Goal: Book appointment/travel/reservation

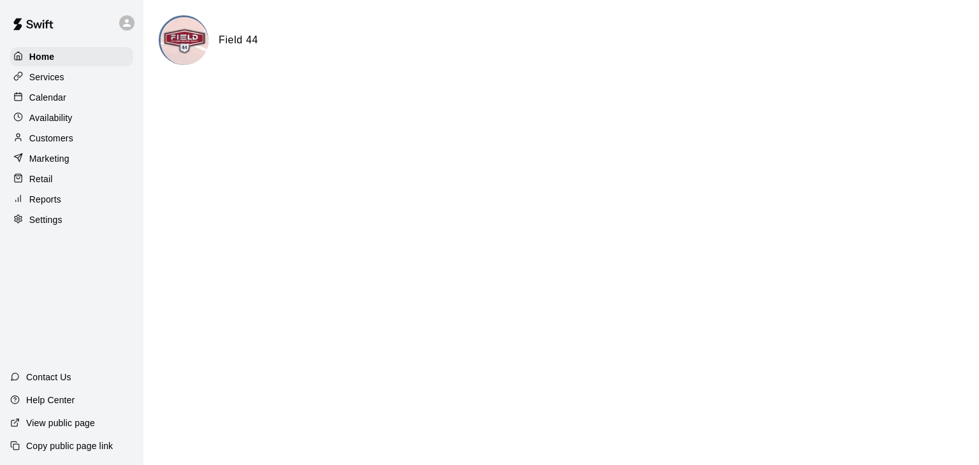
click at [64, 96] on p "Calendar" at bounding box center [47, 97] width 37 height 13
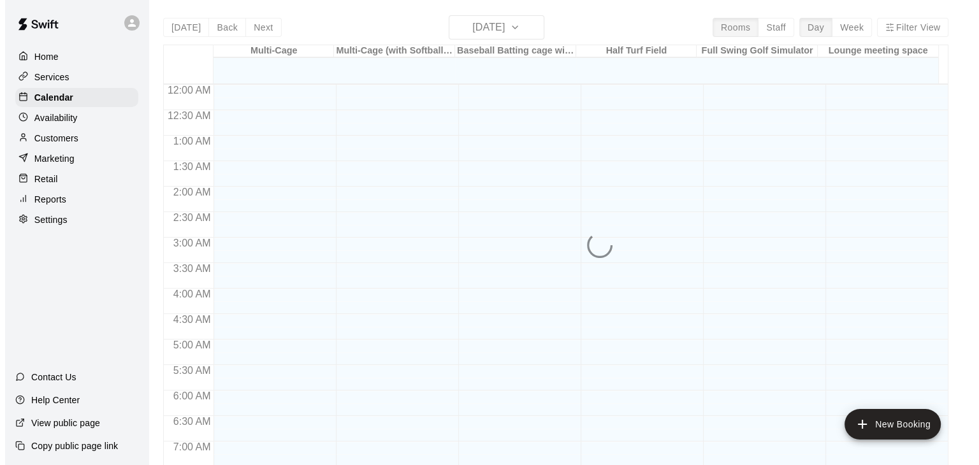
scroll to position [790, 0]
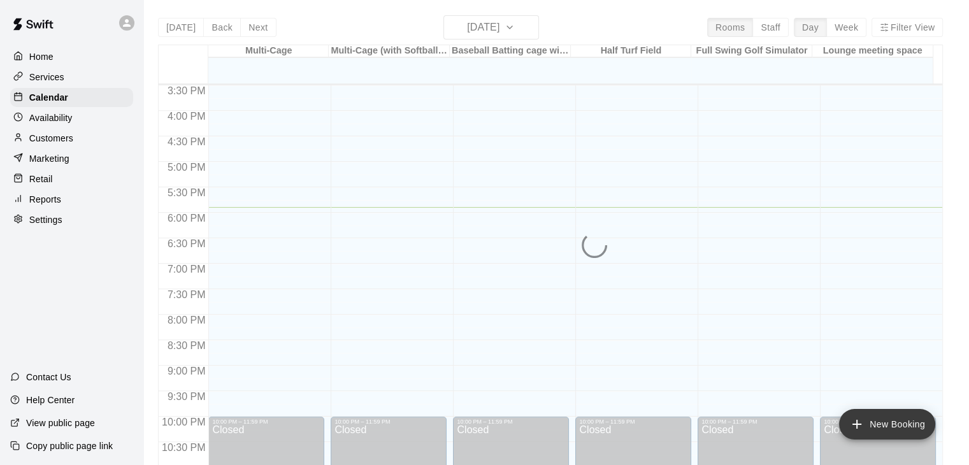
click at [885, 429] on button "New Booking" at bounding box center [887, 424] width 96 height 31
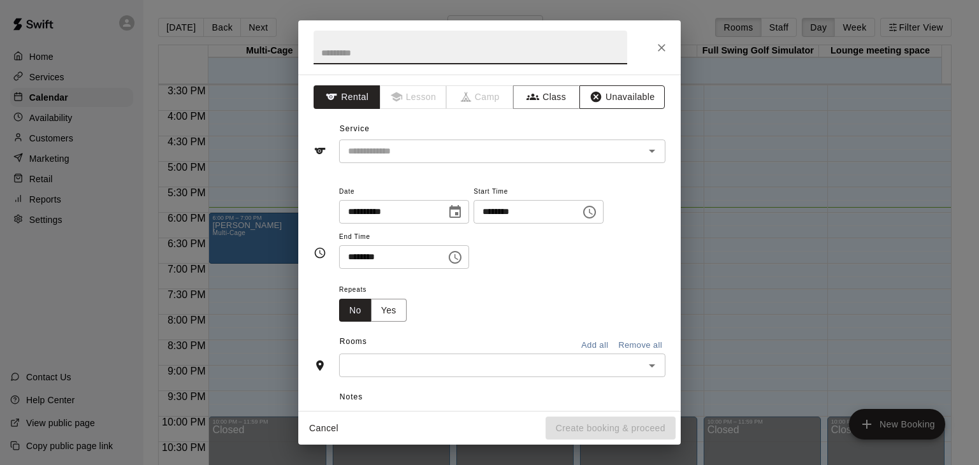
click at [594, 94] on button "Unavailable" at bounding box center [621, 97] width 85 height 24
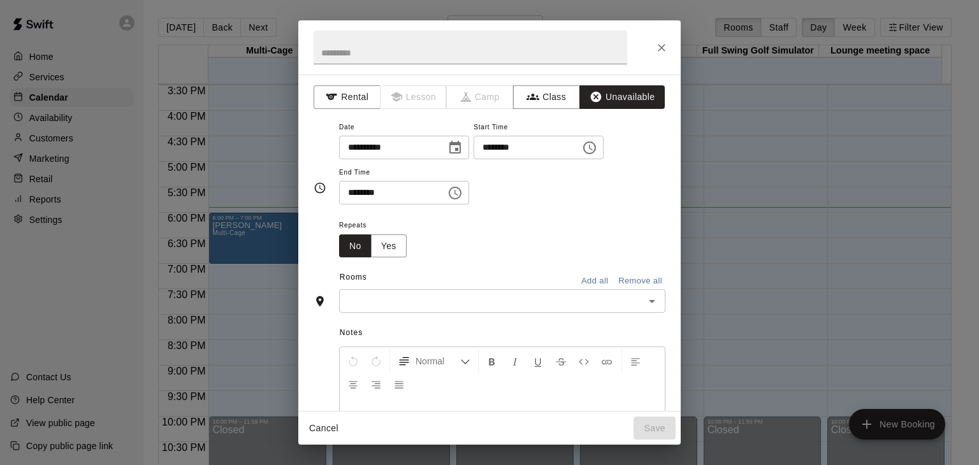
click at [463, 192] on icon "Choose time, selected time is 5:30 PM" at bounding box center [454, 192] width 15 height 15
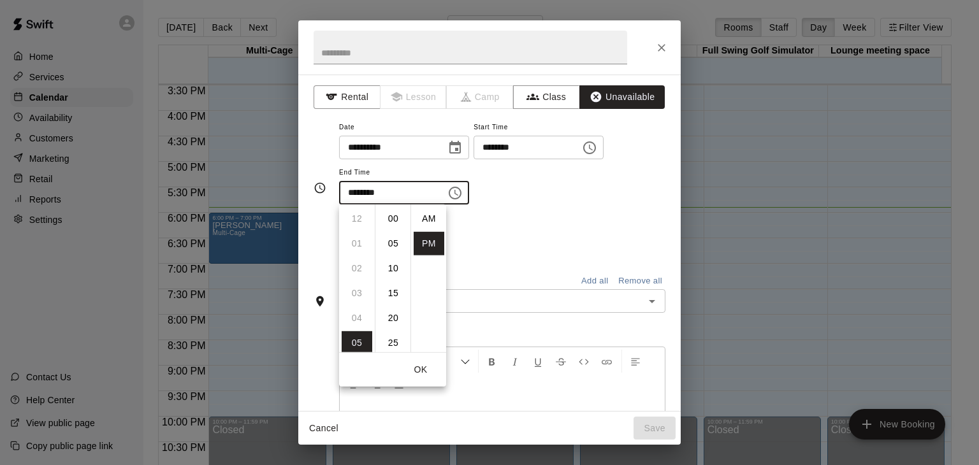
scroll to position [23, 0]
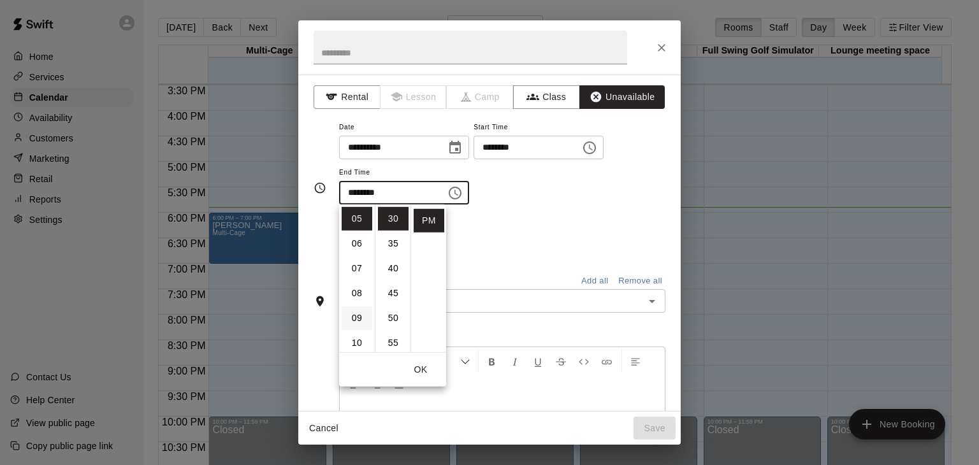
click at [356, 319] on li "09" at bounding box center [357, 319] width 31 height 24
click at [364, 241] on li "10" at bounding box center [357, 244] width 31 height 24
click at [392, 217] on li "00" at bounding box center [393, 219] width 31 height 24
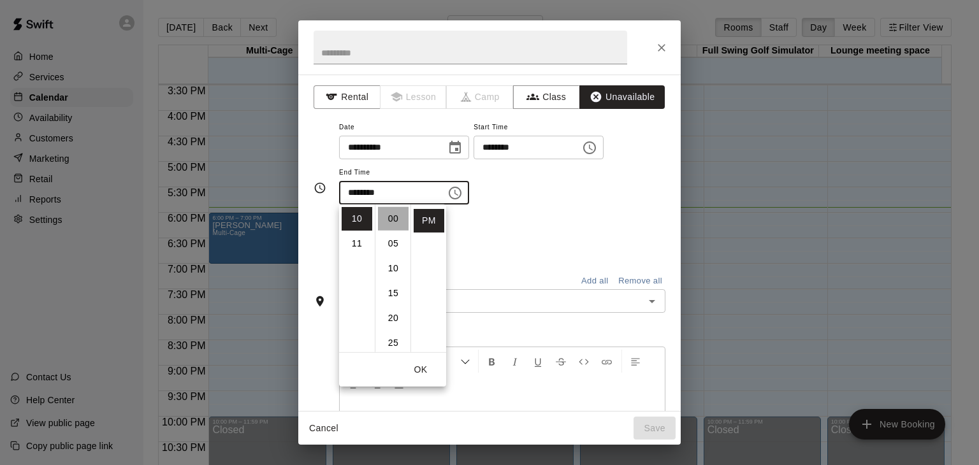
type input "********"
click at [609, 217] on div "Repeats No Yes" at bounding box center [502, 237] width 326 height 40
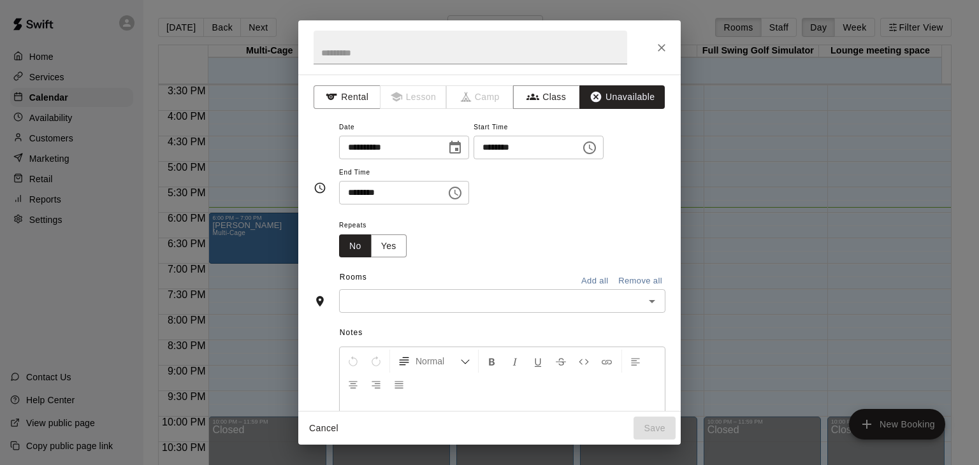
click at [577, 281] on button "Add all" at bounding box center [594, 282] width 41 height 20
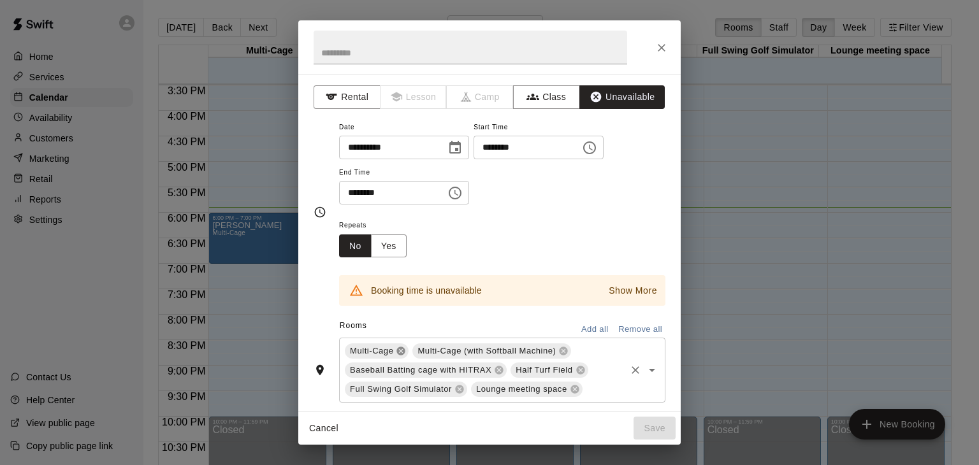
click at [402, 352] on icon at bounding box center [401, 351] width 8 height 8
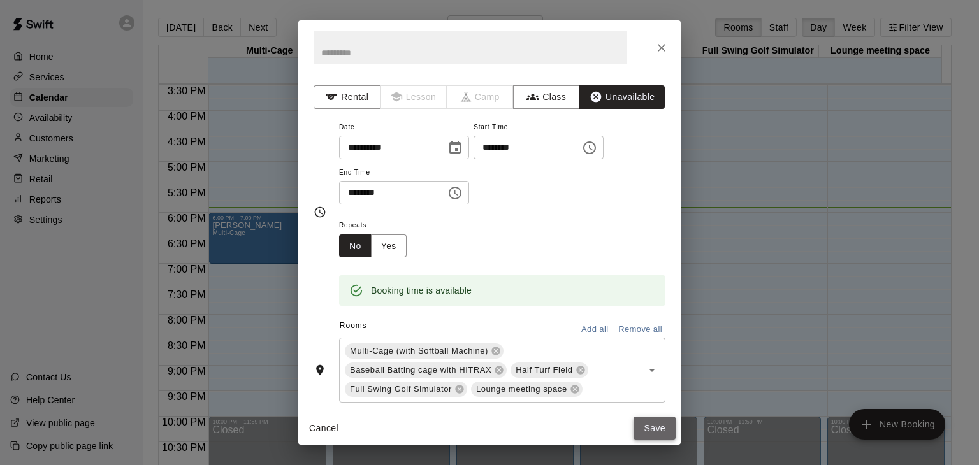
click at [660, 429] on button "Save" at bounding box center [655, 429] width 42 height 24
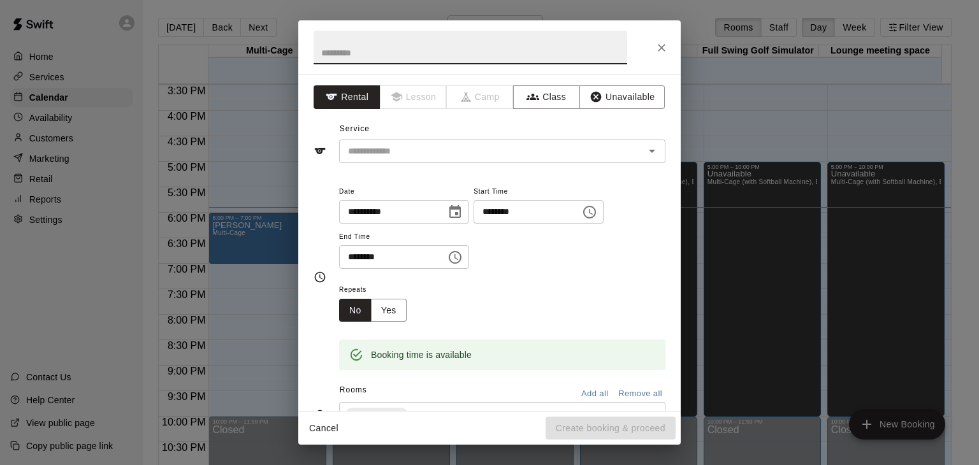
click at [463, 255] on icon "Choose time, selected time is 7:30 PM" at bounding box center [454, 257] width 15 height 15
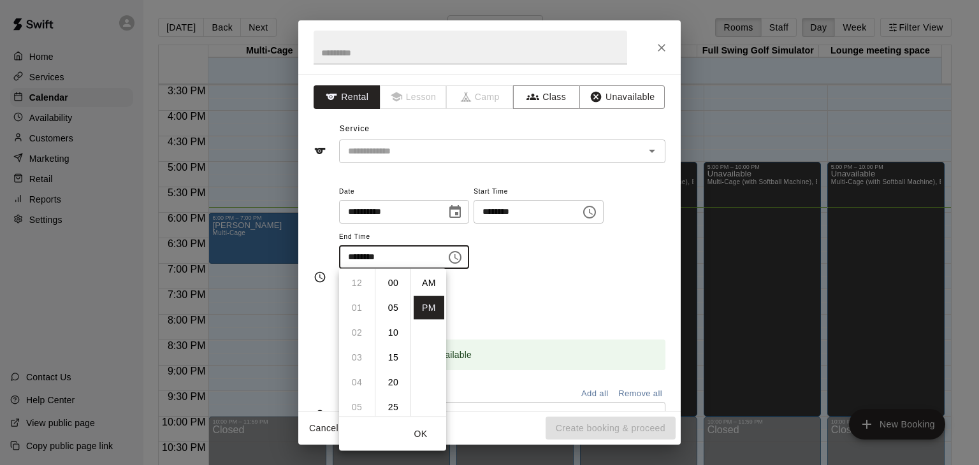
scroll to position [23, 0]
click at [357, 364] on li "10" at bounding box center [357, 359] width 31 height 24
click at [396, 287] on li "00" at bounding box center [393, 284] width 31 height 24
type input "********"
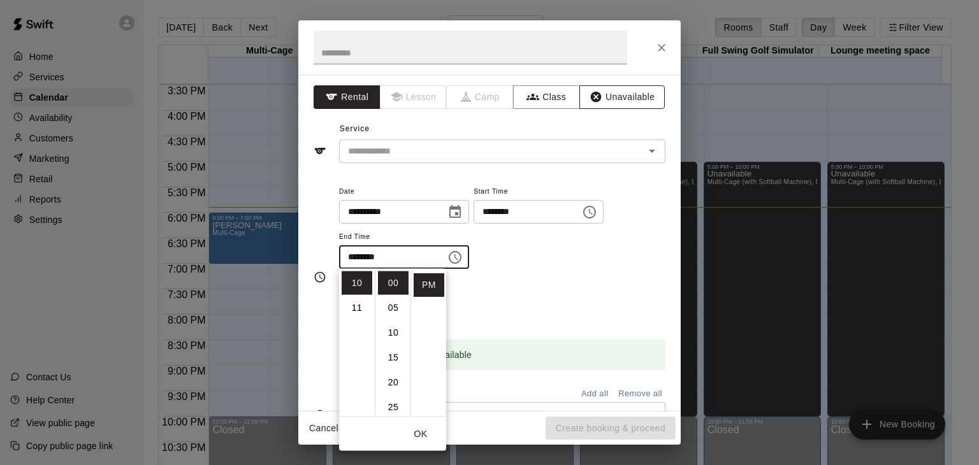
click at [607, 99] on button "Unavailable" at bounding box center [621, 97] width 85 height 24
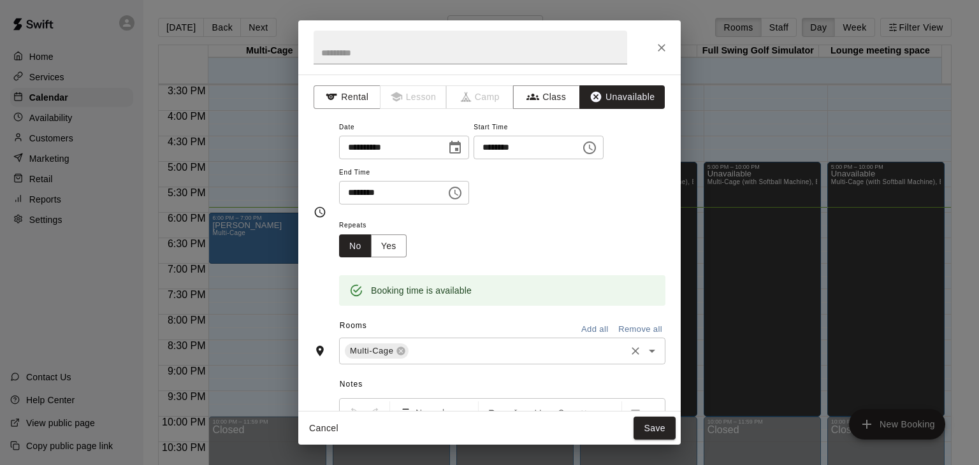
click at [644, 353] on icon "Open" at bounding box center [651, 351] width 15 height 15
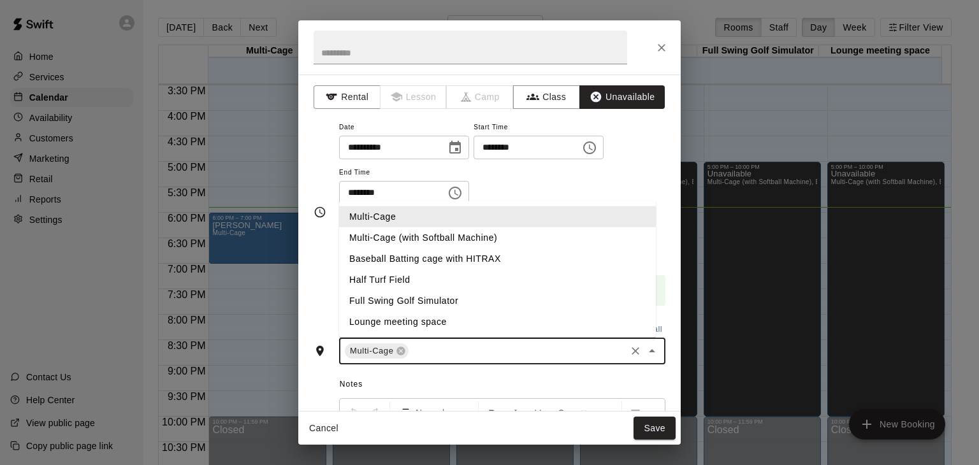
click at [377, 216] on li "Multi-Cage" at bounding box center [497, 217] width 317 height 21
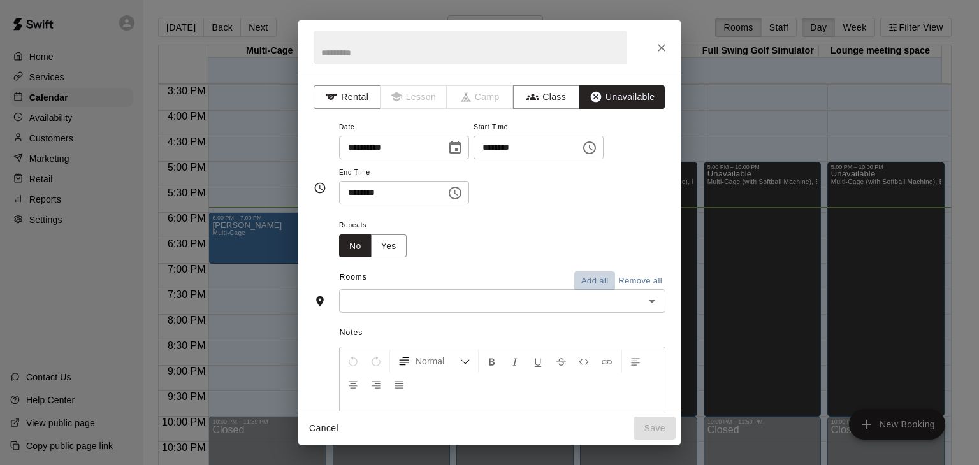
click at [590, 275] on button "Add all" at bounding box center [594, 282] width 41 height 20
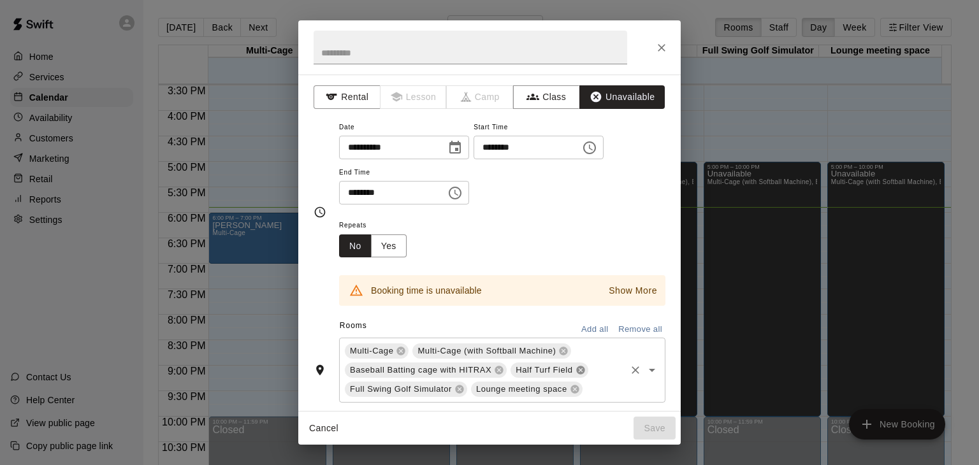
click at [583, 370] on icon at bounding box center [580, 370] width 8 height 8
click at [497, 369] on icon at bounding box center [499, 370] width 8 height 8
click at [459, 371] on icon at bounding box center [459, 370] width 8 height 8
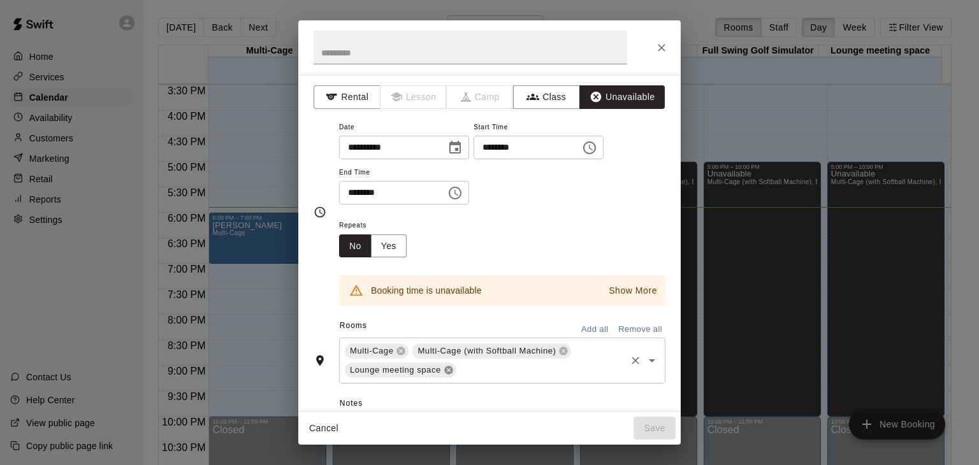
click at [451, 372] on icon at bounding box center [448, 370] width 8 height 8
click at [490, 240] on div "Repeats No Yes" at bounding box center [502, 237] width 326 height 40
click at [651, 48] on button "Close" at bounding box center [661, 47] width 23 height 23
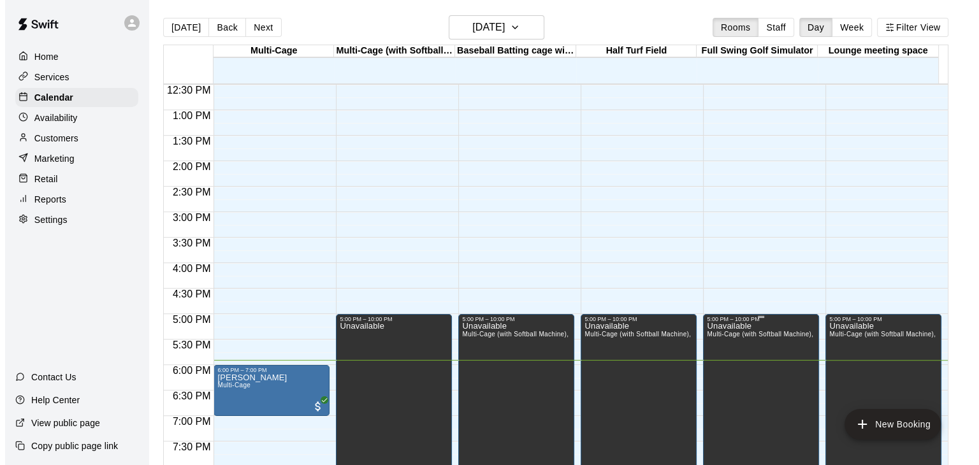
scroll to position [765, 0]
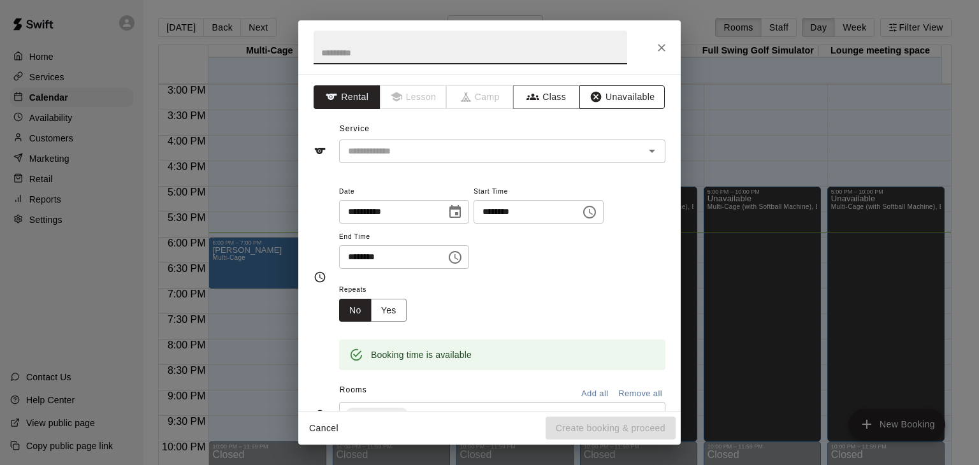
click at [623, 98] on button "Unavailable" at bounding box center [621, 97] width 85 height 24
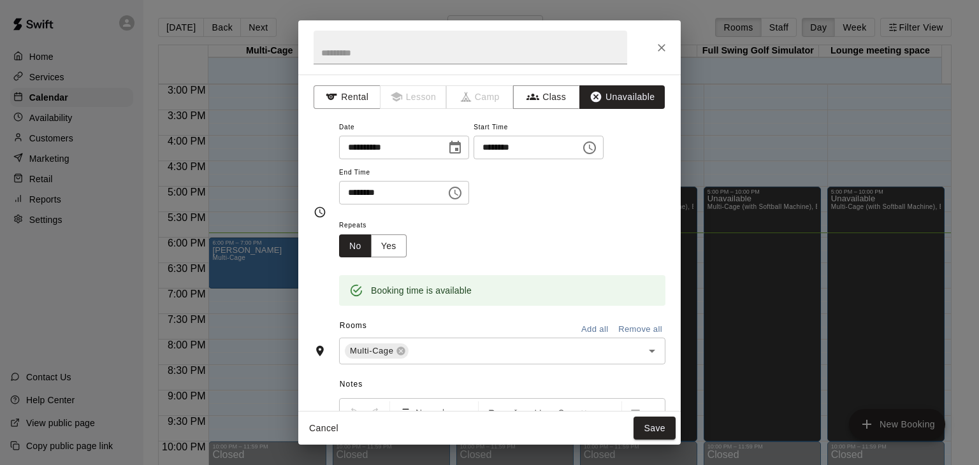
click at [458, 194] on icon "Choose time, selected time is 7:30 PM" at bounding box center [456, 193] width 4 height 6
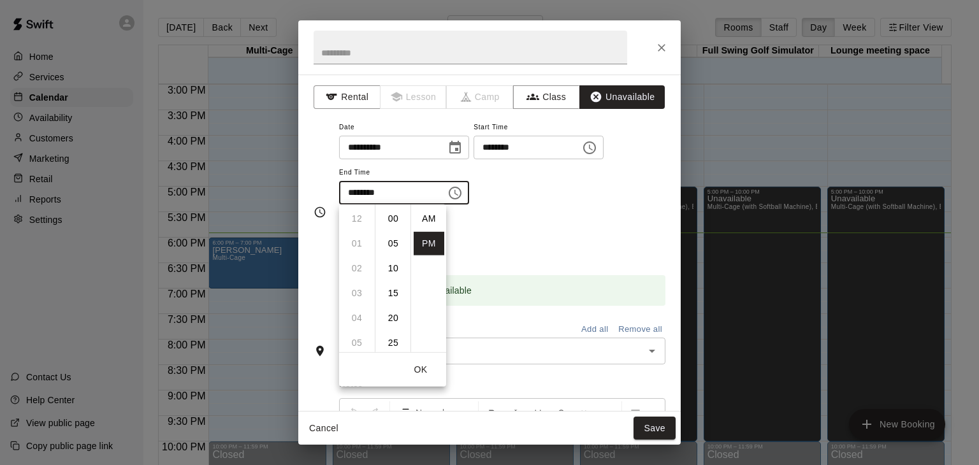
scroll to position [23, 0]
click at [355, 275] on li "09" at bounding box center [357, 269] width 31 height 24
click at [395, 219] on li "00" at bounding box center [393, 219] width 31 height 24
type input "********"
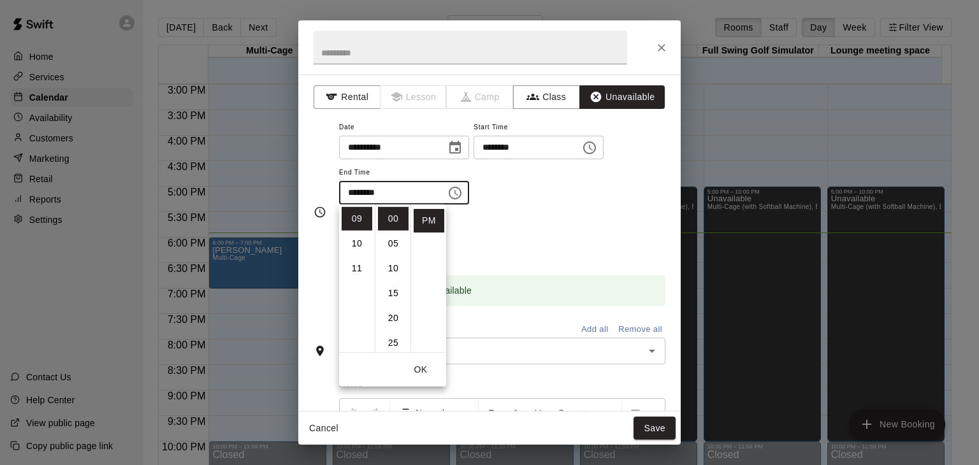
click at [532, 244] on div "Repeats No Yes" at bounding box center [502, 237] width 326 height 40
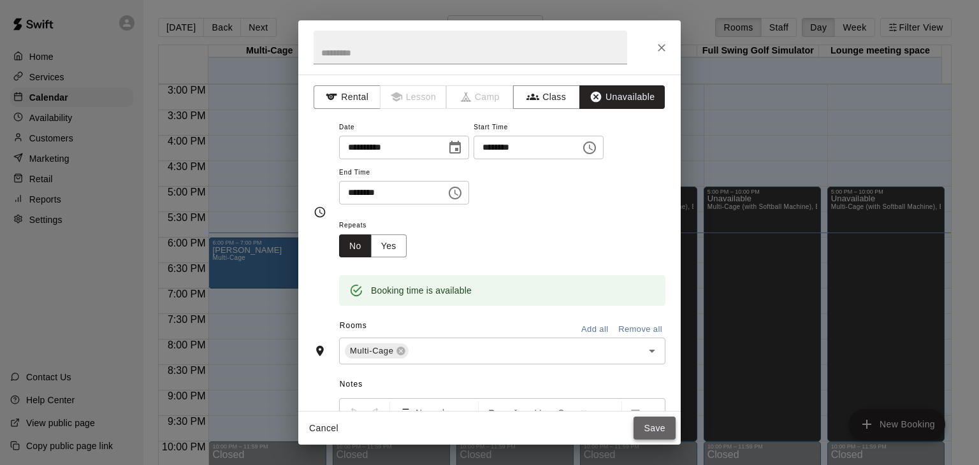
click at [656, 431] on button "Save" at bounding box center [655, 429] width 42 height 24
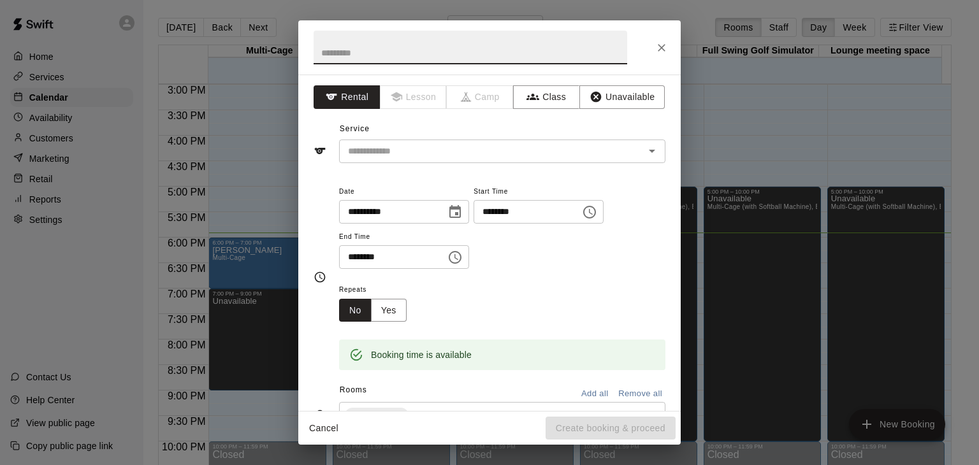
click at [418, 259] on input "********" at bounding box center [388, 257] width 98 height 24
click at [463, 252] on icon "Choose time, selected time is 9:30 PM" at bounding box center [454, 257] width 15 height 15
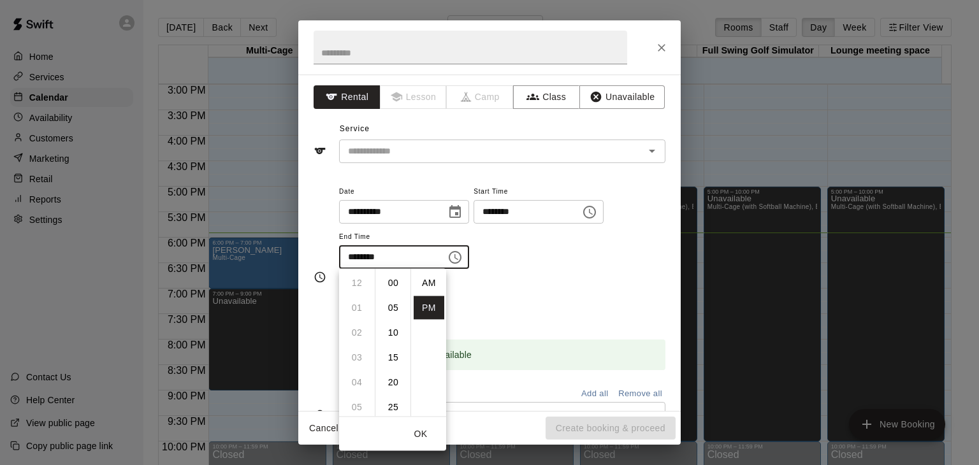
scroll to position [23, 0]
click at [356, 309] on li "10" at bounding box center [357, 308] width 31 height 24
click at [391, 283] on li "00" at bounding box center [393, 284] width 31 height 24
type input "********"
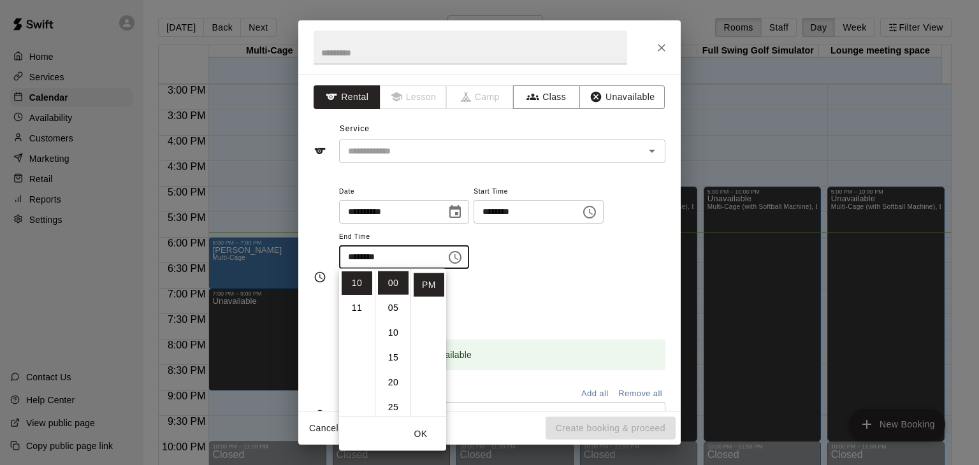
click at [546, 284] on div "Repeats No Yes" at bounding box center [502, 302] width 326 height 40
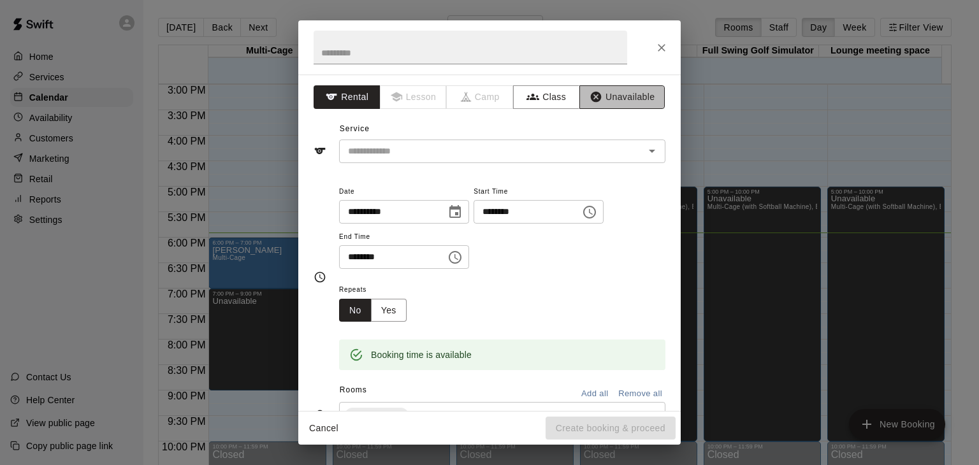
click at [634, 99] on button "Unavailable" at bounding box center [621, 97] width 85 height 24
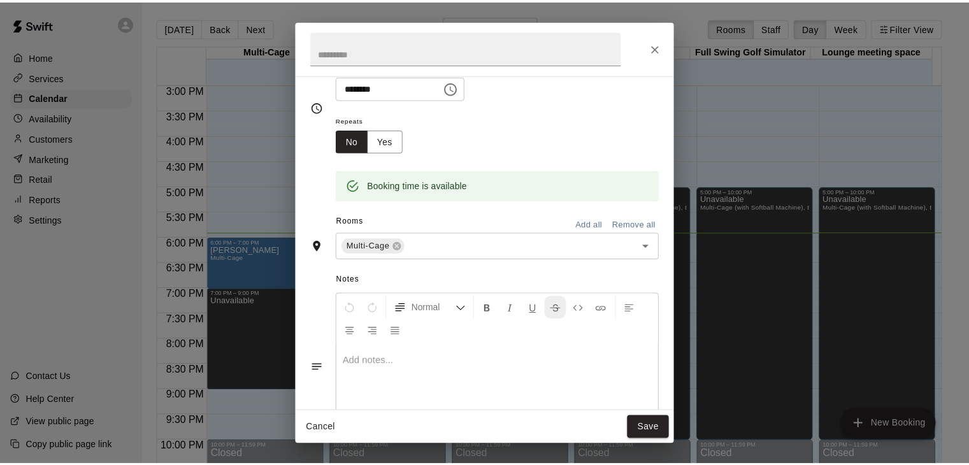
scroll to position [127, 0]
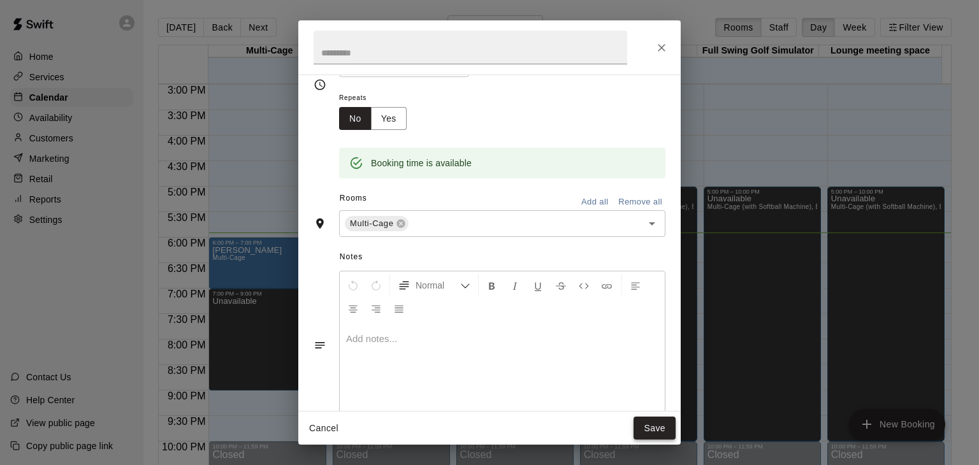
click at [650, 429] on button "Save" at bounding box center [655, 429] width 42 height 24
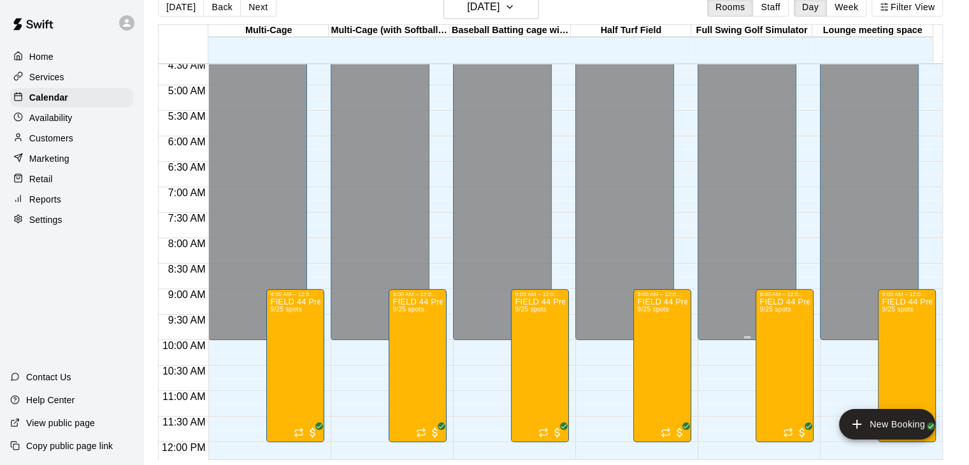
scroll to position [64, 0]
